Goal: Obtain resource: Download file/media

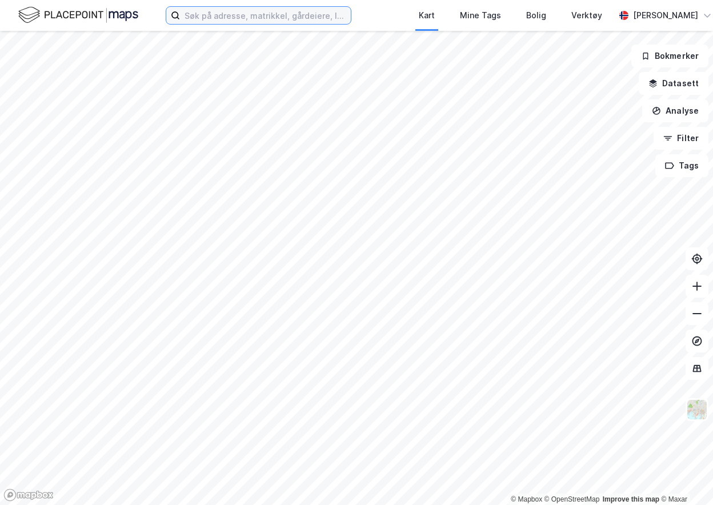
click at [216, 13] on input at bounding box center [265, 15] width 171 height 17
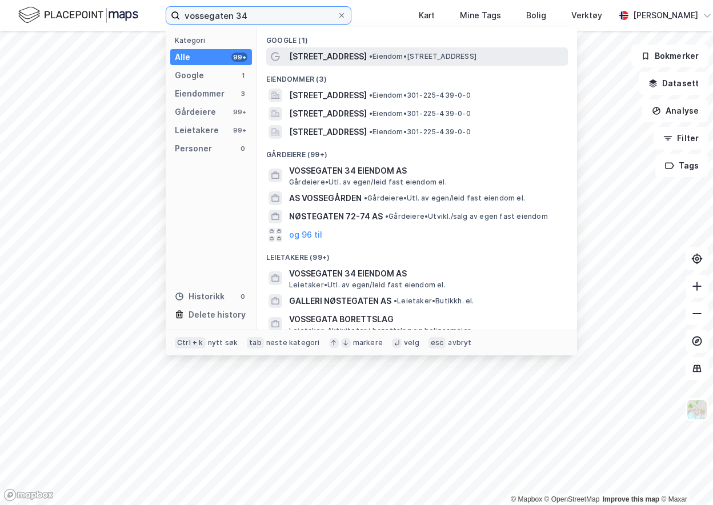
type input "vossegaten 34"
click at [369, 60] on span "• Eiendom • [STREET_ADDRESS]" at bounding box center [422, 56] width 107 height 9
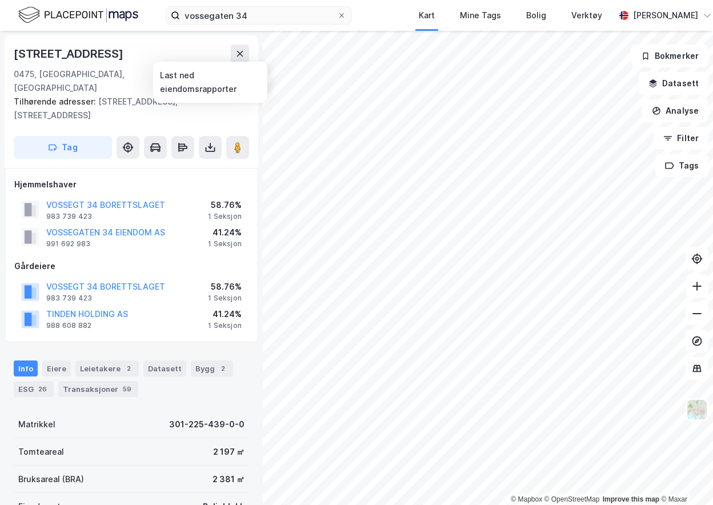
click at [183, 95] on div "Tilhørende adresser: [STREET_ADDRESS]" at bounding box center [127, 108] width 226 height 27
click at [209, 134] on div "[STREET_ADDRESS], 225/439 Tilhørende adresser: [STREET_ADDRESS], [STREET_ADDRES…" at bounding box center [132, 101] width 254 height 133
click at [212, 147] on icon at bounding box center [211, 149] width 10 height 5
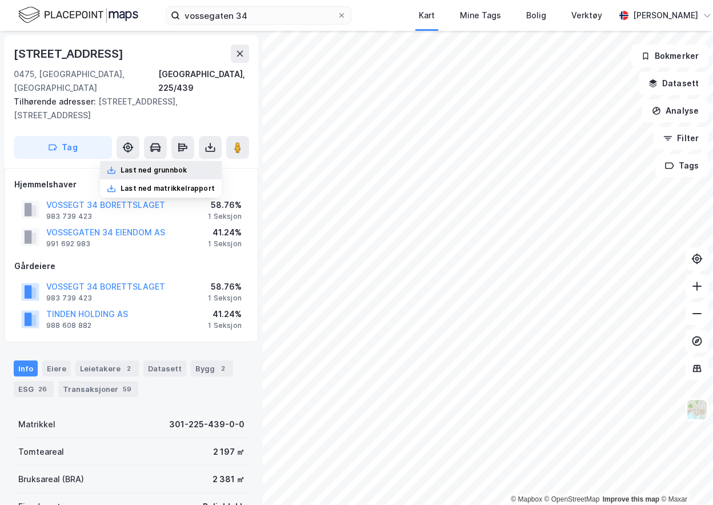
click at [166, 166] on div "Last ned grunnbok" at bounding box center [154, 170] width 66 height 9
